Goal: Task Accomplishment & Management: Manage account settings

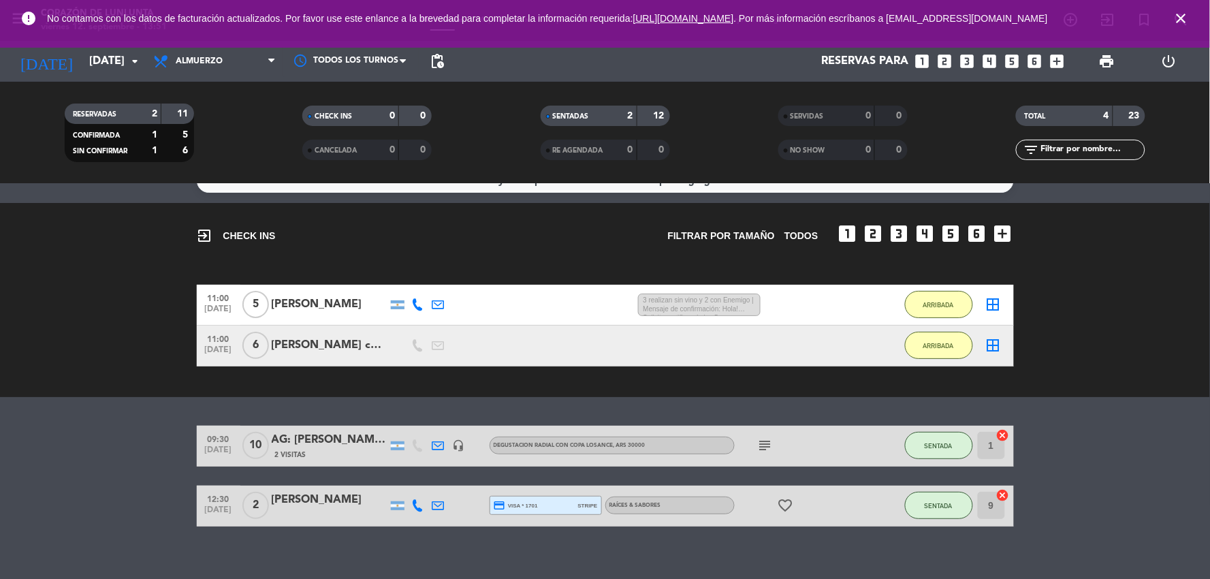
scroll to position [39, 0]
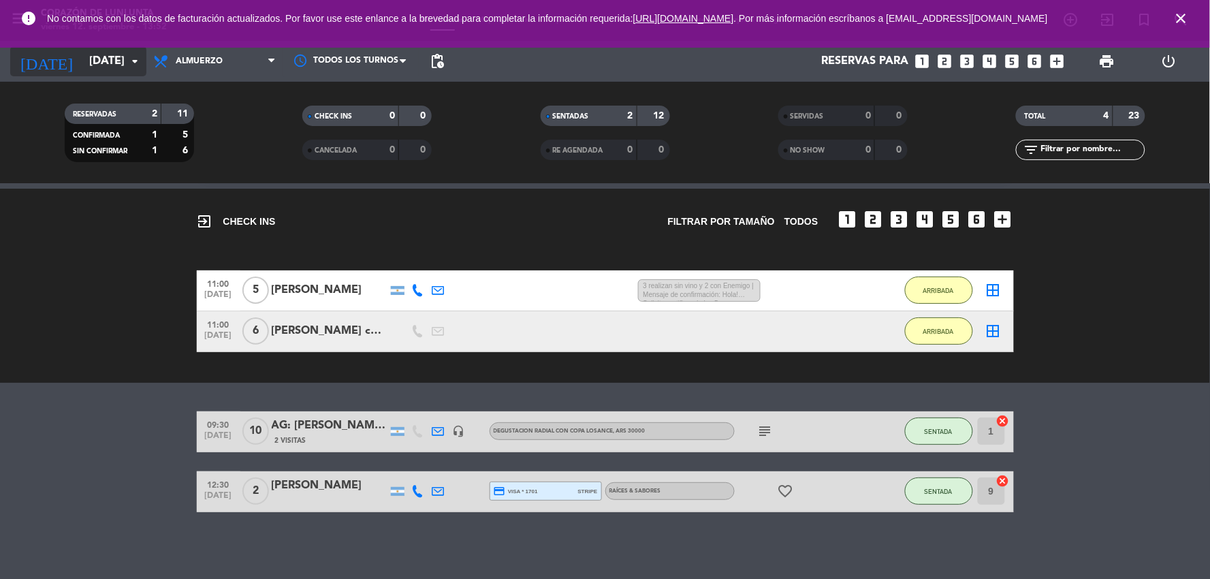
click at [127, 60] on icon "arrow_drop_down" at bounding box center [135, 61] width 16 height 16
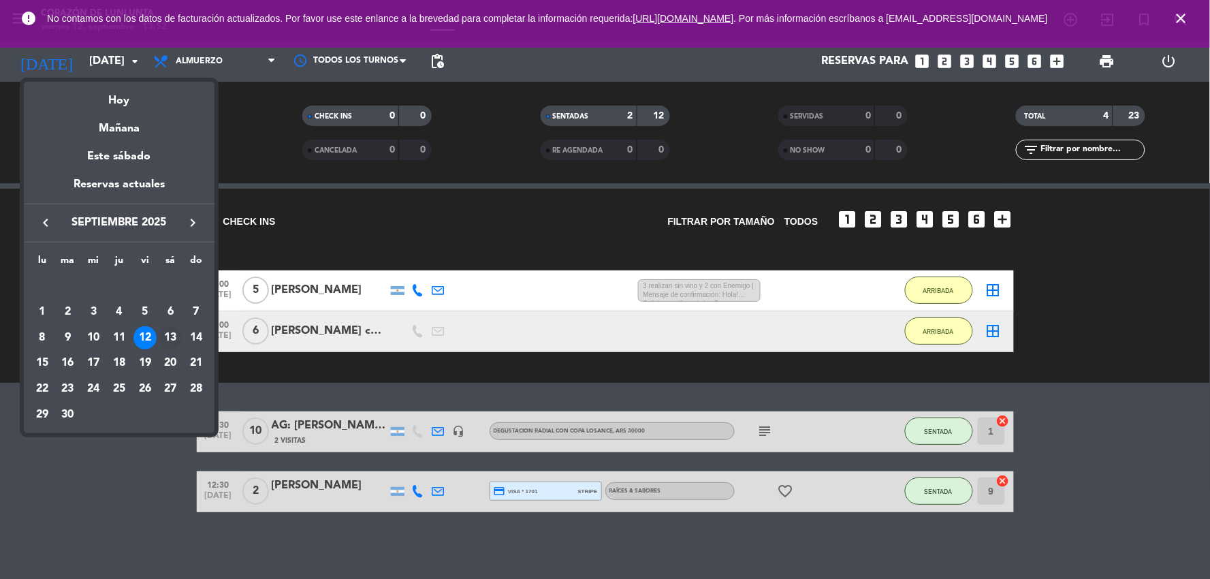
click at [173, 332] on div "13" at bounding box center [170, 337] width 23 height 23
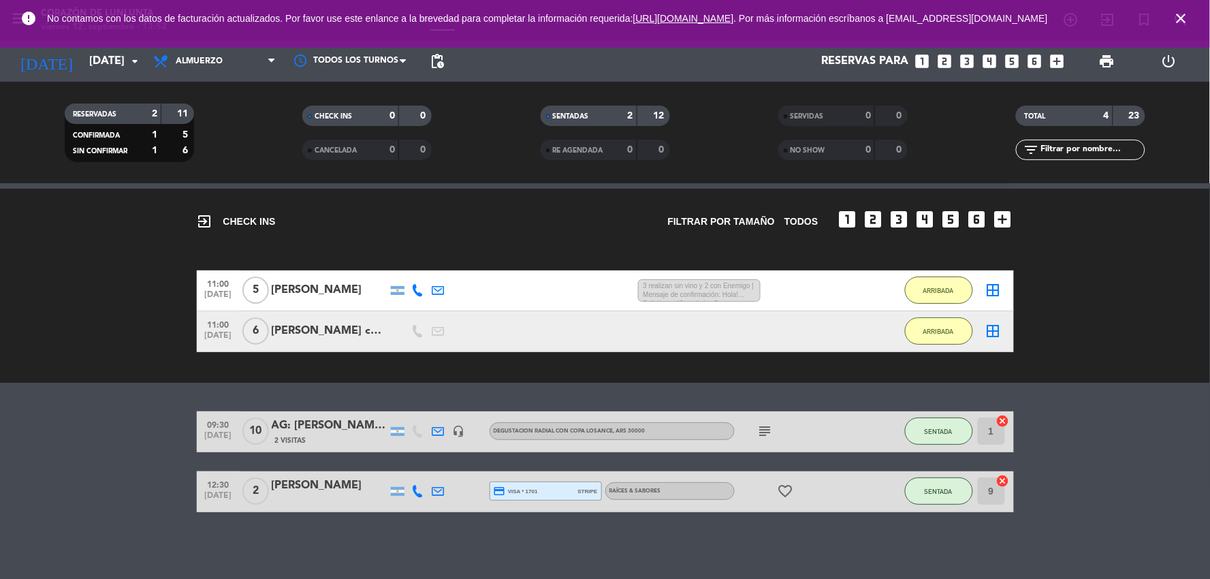
type input "[DATE]"
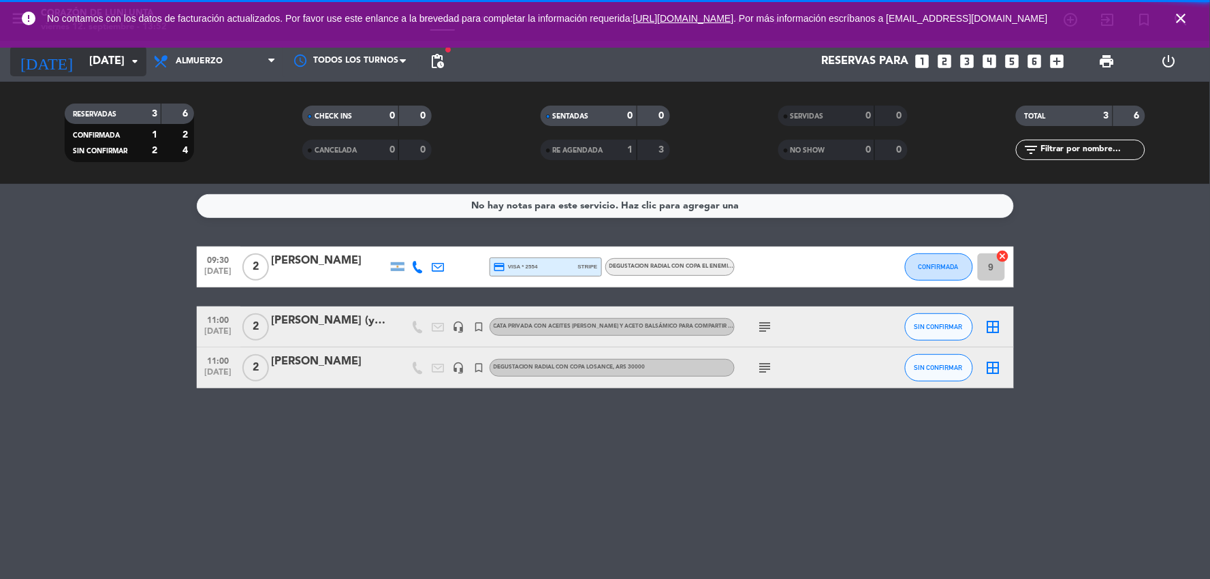
scroll to position [0, 0]
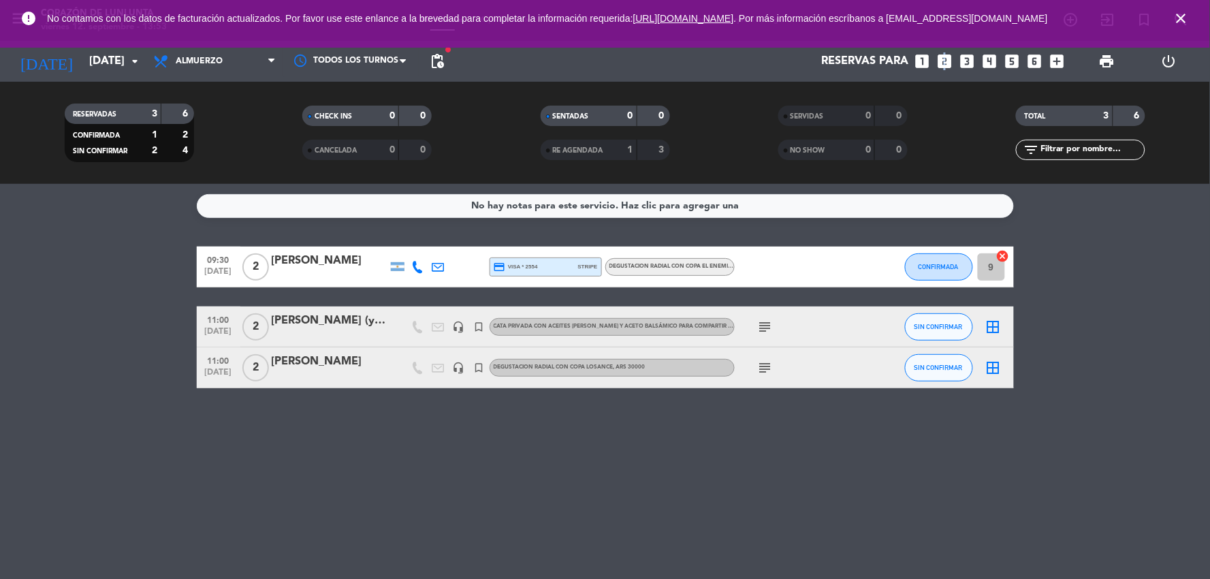
click at [944, 58] on icon "looks_two" at bounding box center [945, 61] width 18 height 18
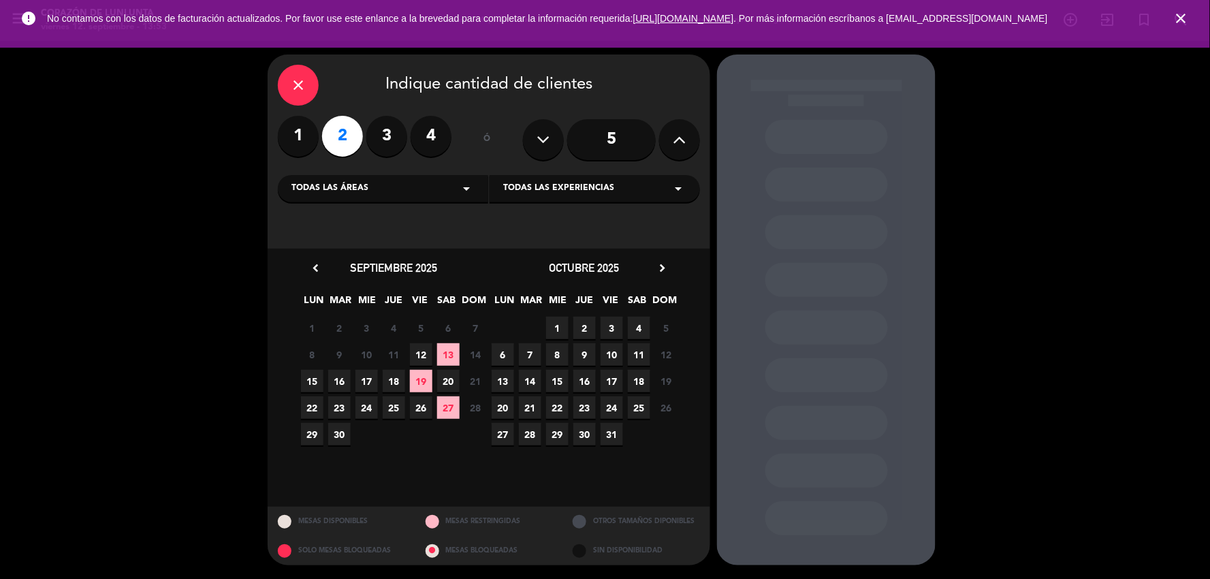
click at [447, 352] on span "13" at bounding box center [448, 354] width 22 height 22
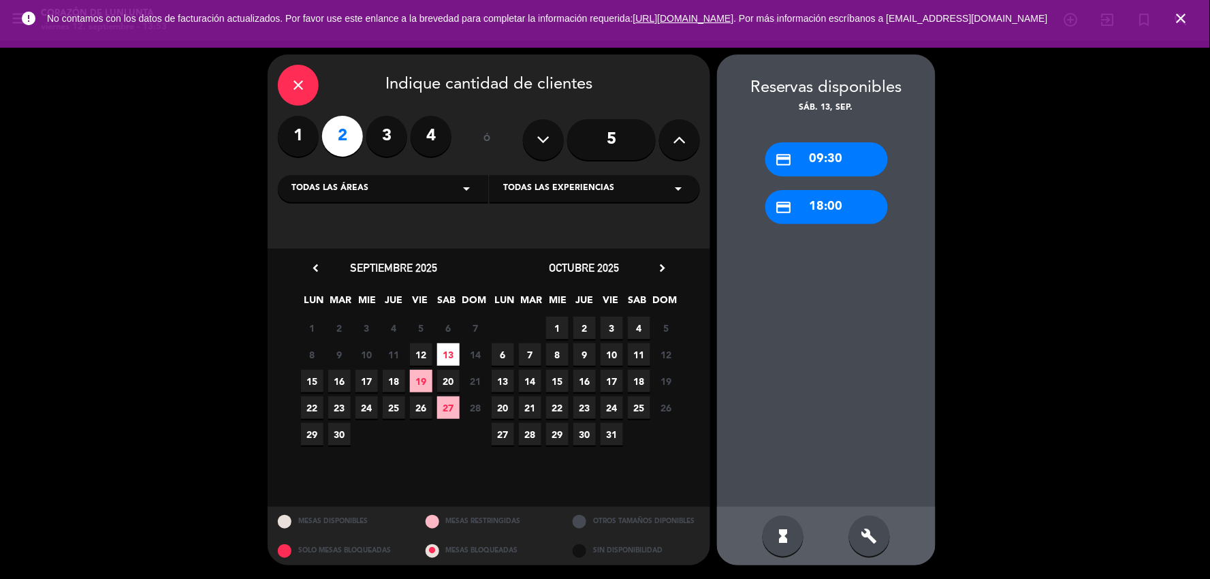
click at [534, 137] on button at bounding box center [543, 139] width 41 height 41
click at [535, 137] on button at bounding box center [543, 139] width 41 height 41
click at [449, 352] on span "13" at bounding box center [448, 354] width 22 height 22
click at [358, 140] on label "2" at bounding box center [342, 136] width 41 height 41
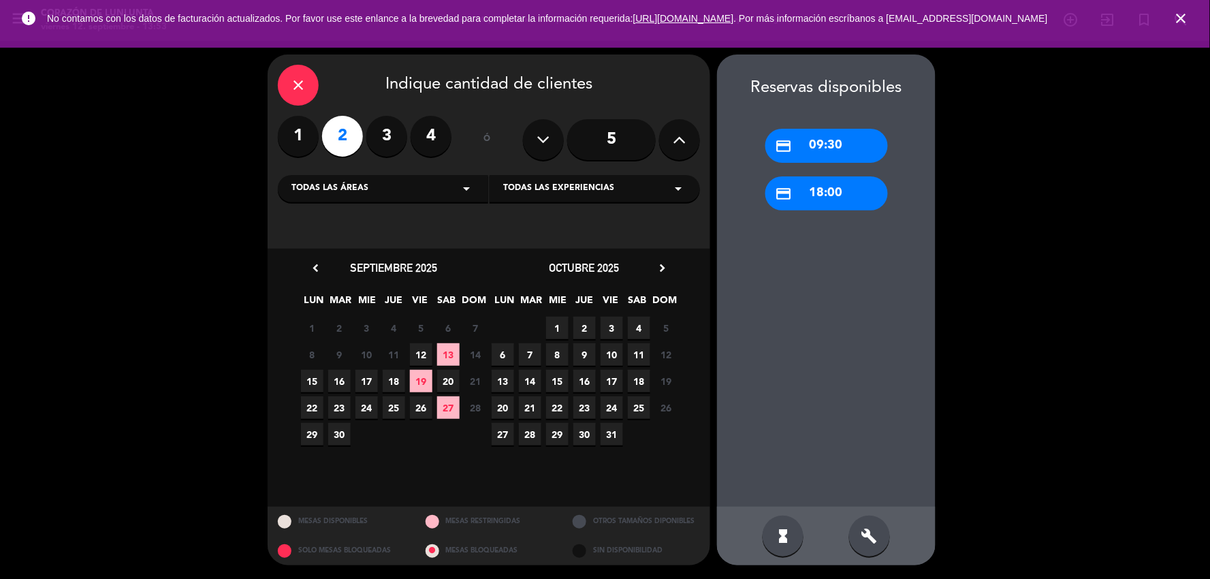
click at [444, 352] on span "13" at bounding box center [448, 354] width 22 height 22
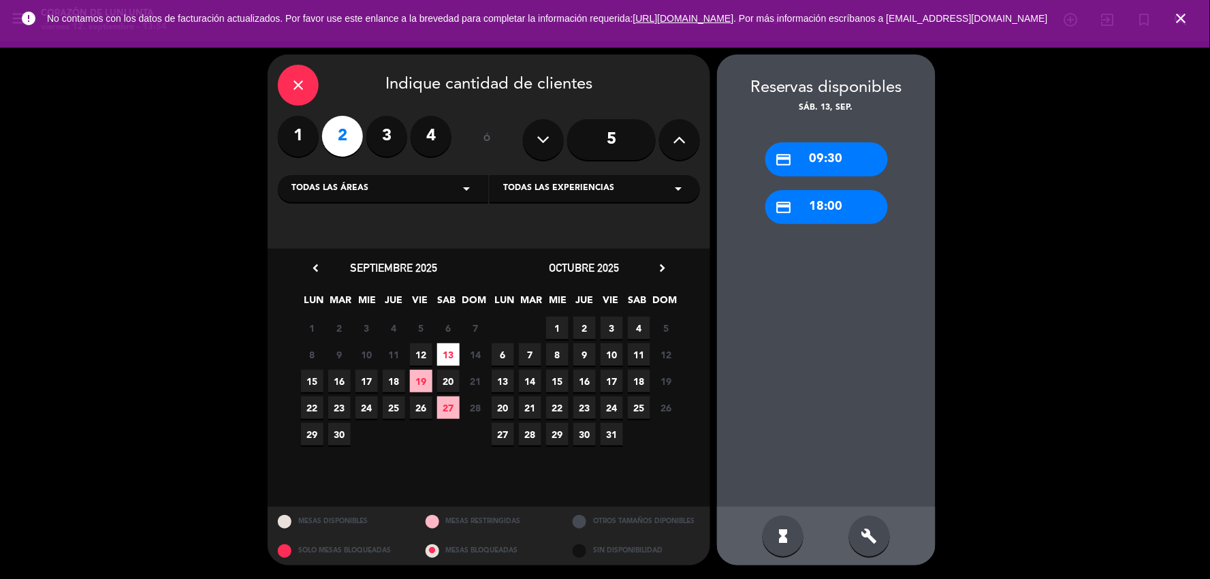
click at [289, 73] on div "close" at bounding box center [298, 85] width 41 height 41
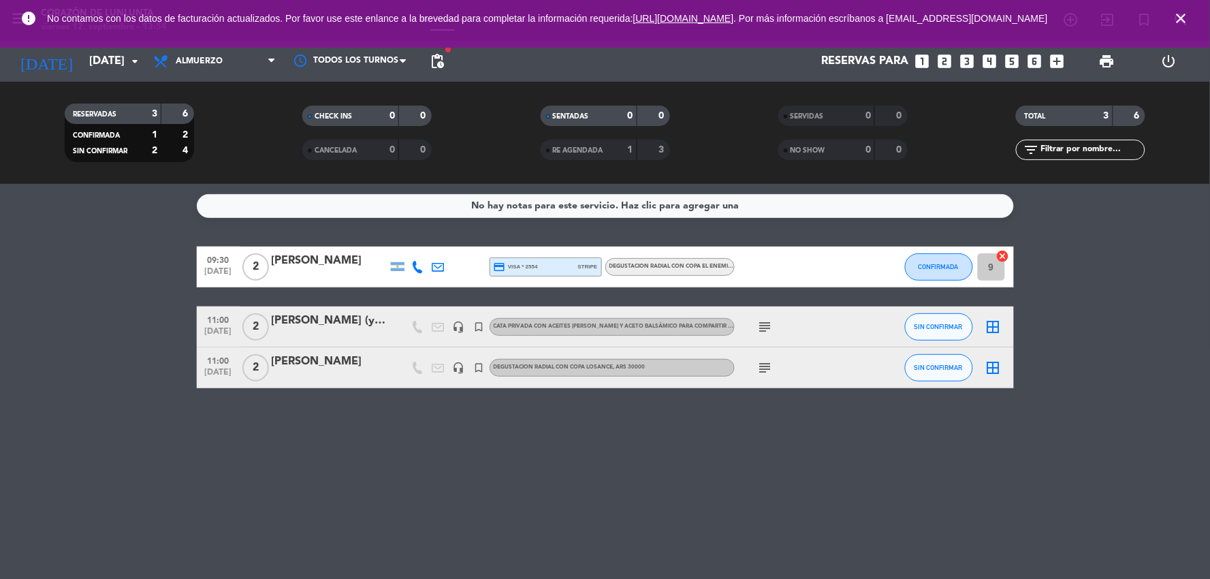
click at [344, 364] on div "[PERSON_NAME]" at bounding box center [330, 362] width 116 height 18
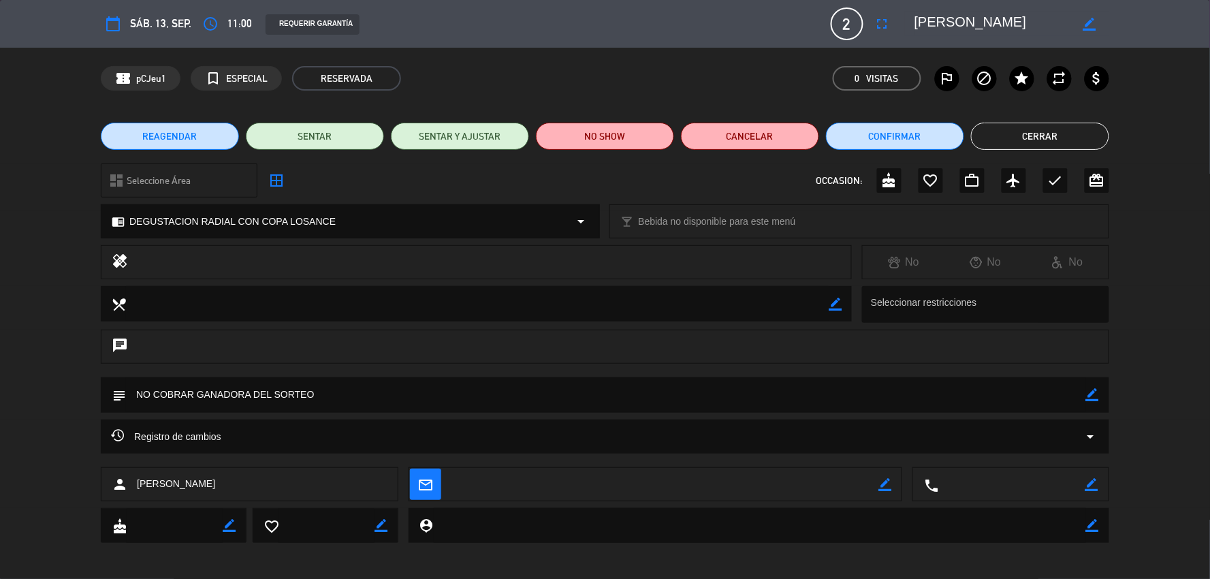
click at [1005, 148] on button "Cerrar" at bounding box center [1040, 136] width 138 height 27
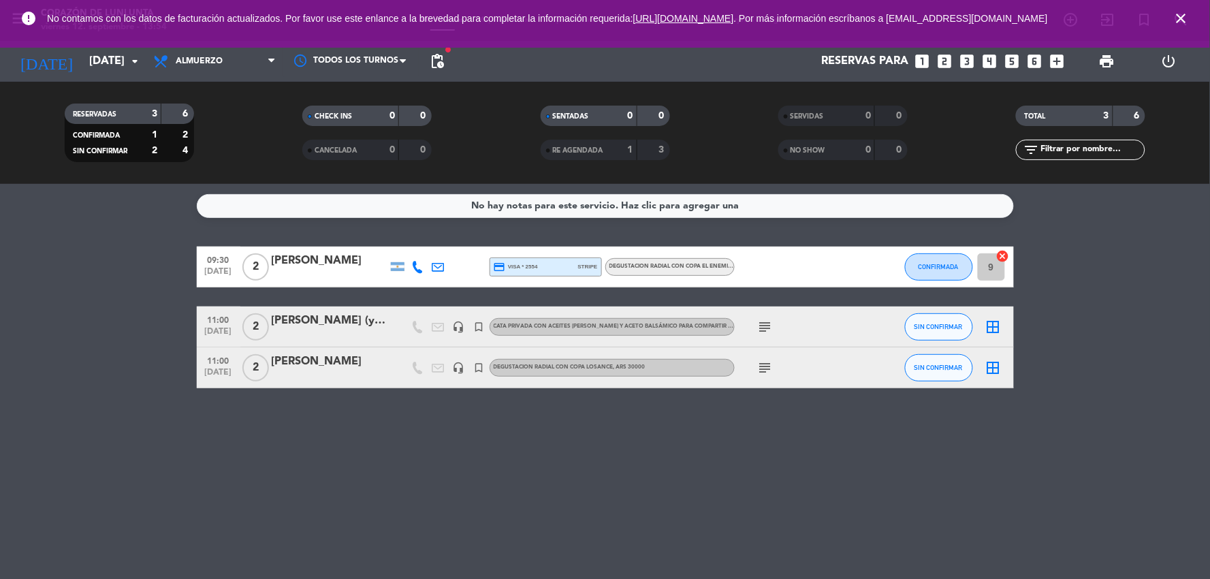
click at [350, 330] on div at bounding box center [330, 335] width 116 height 11
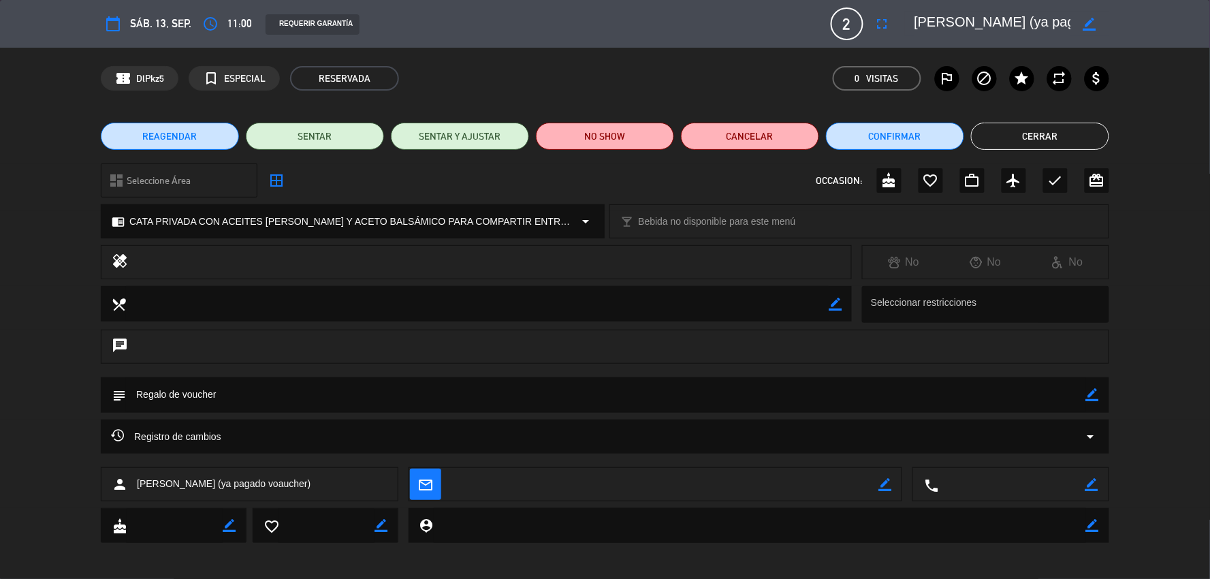
click at [997, 121] on div "REAGENDAR SENTAR SENTAR Y AJUSTAR NO SHOW Cancelar Confirmar Cerrar" at bounding box center [605, 136] width 1210 height 54
click at [1002, 135] on button "Cerrar" at bounding box center [1040, 136] width 138 height 27
